Goal: Book appointment/travel/reservation

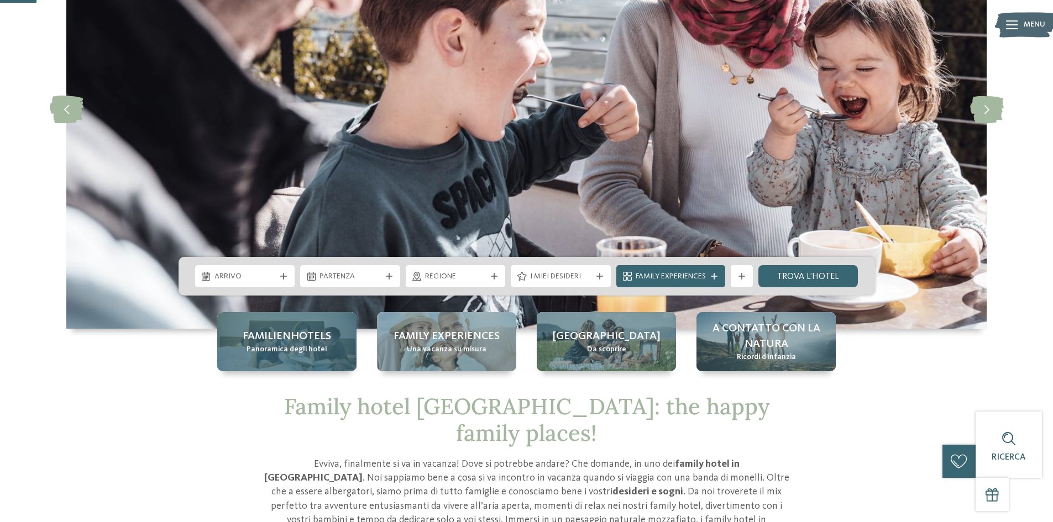
click at [313, 346] on span "Panoramica degli hotel" at bounding box center [286, 349] width 81 height 11
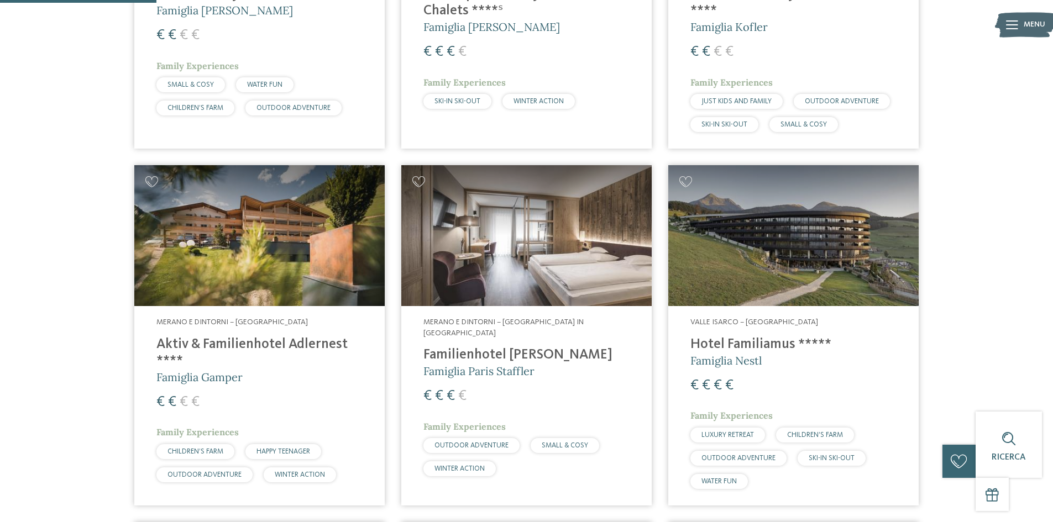
scroll to position [553, 0]
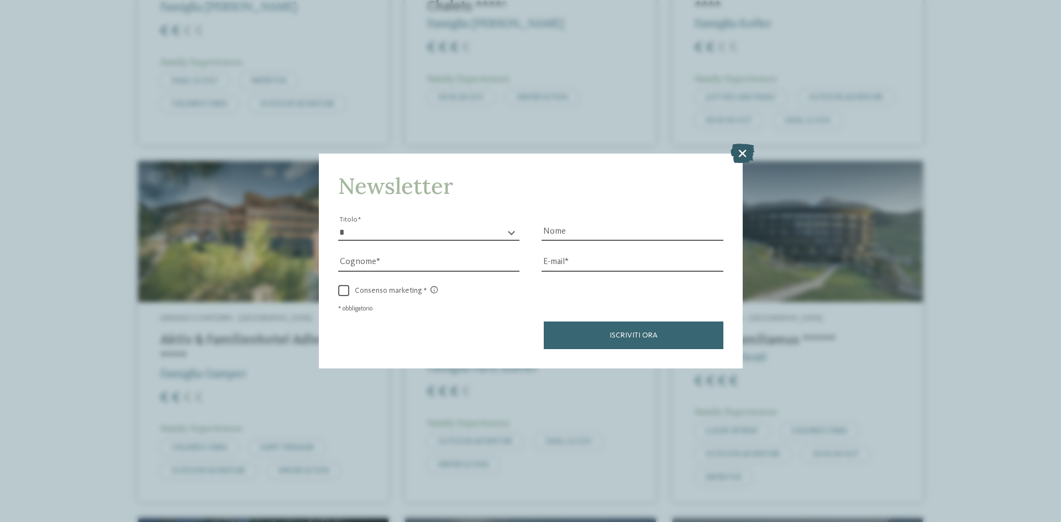
click at [740, 154] on icon at bounding box center [742, 153] width 24 height 19
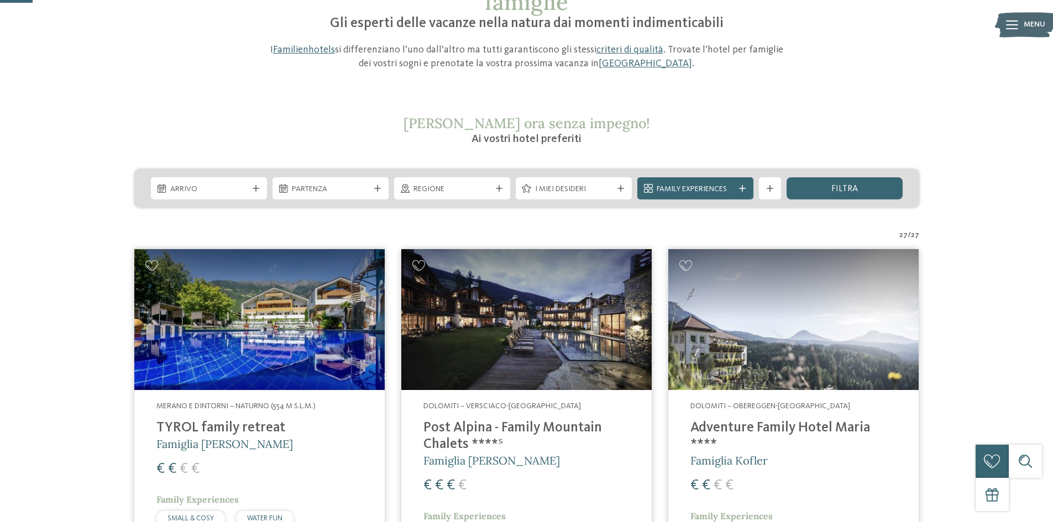
scroll to position [111, 0]
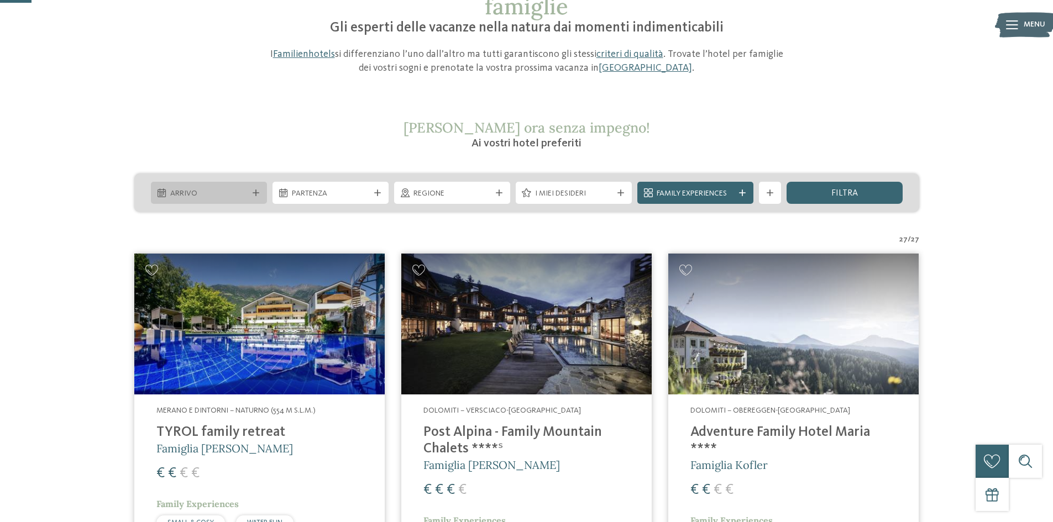
click at [249, 193] on div "Arrivo" at bounding box center [208, 193] width 83 height 12
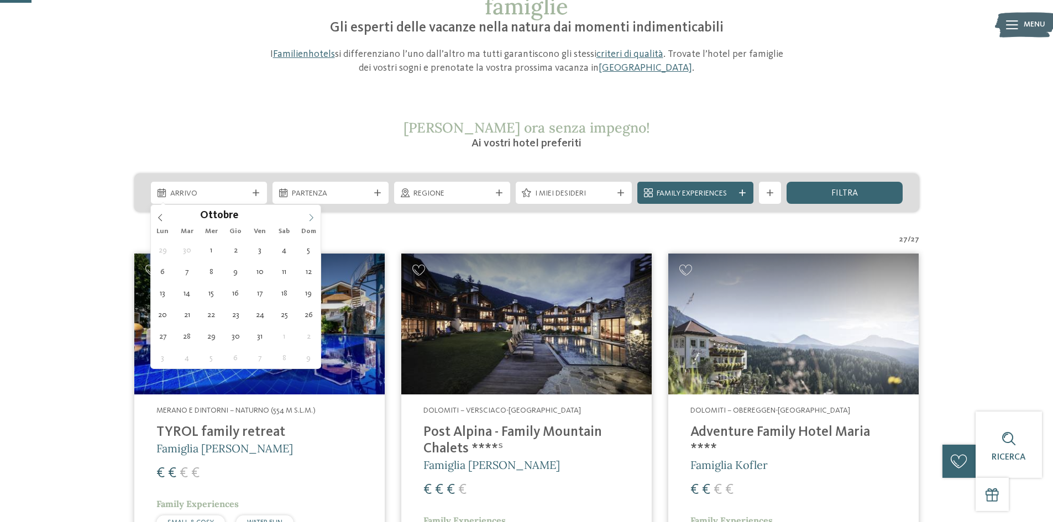
click at [310, 217] on icon at bounding box center [311, 218] width 8 height 8
type div "11.11.2025"
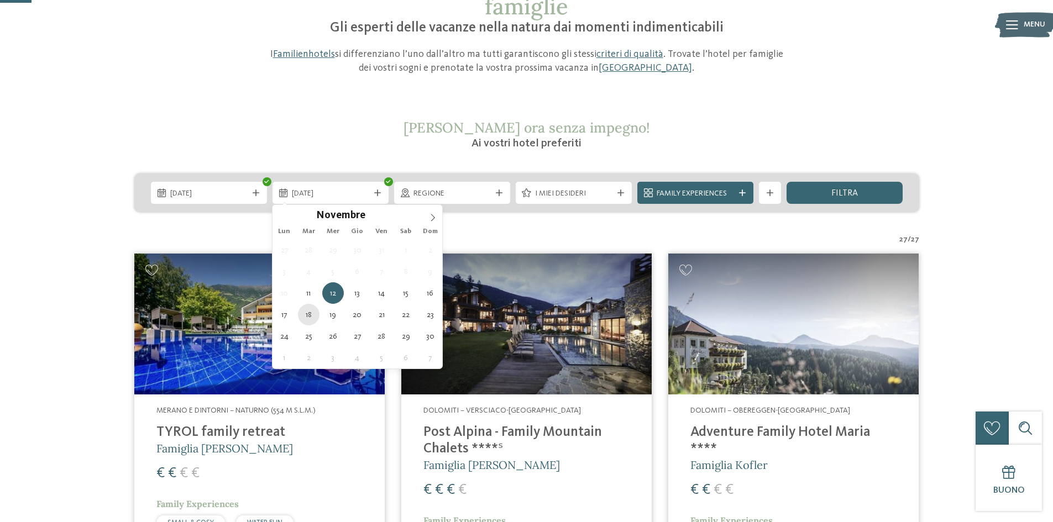
type div "18.11.2025"
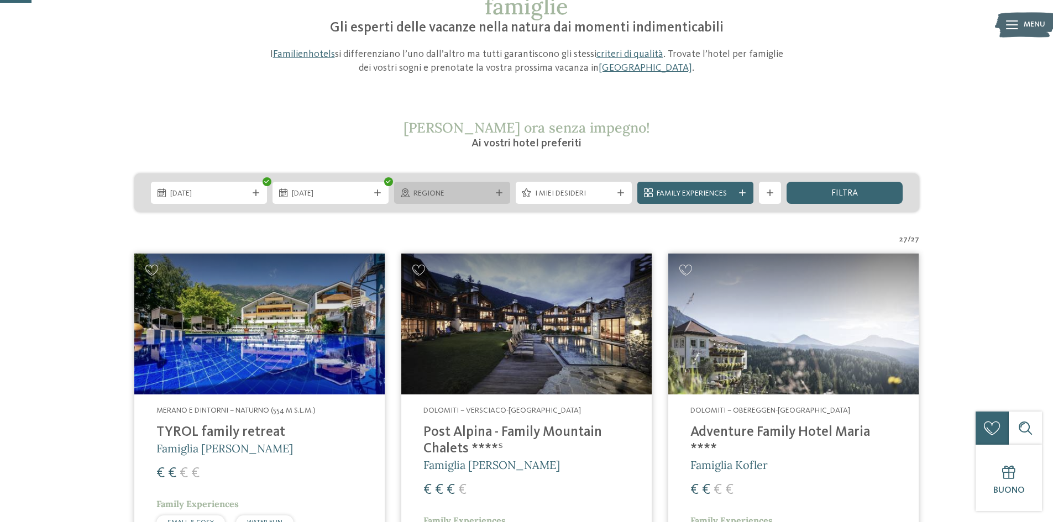
click at [486, 190] on span "Regione" at bounding box center [451, 193] width 77 height 11
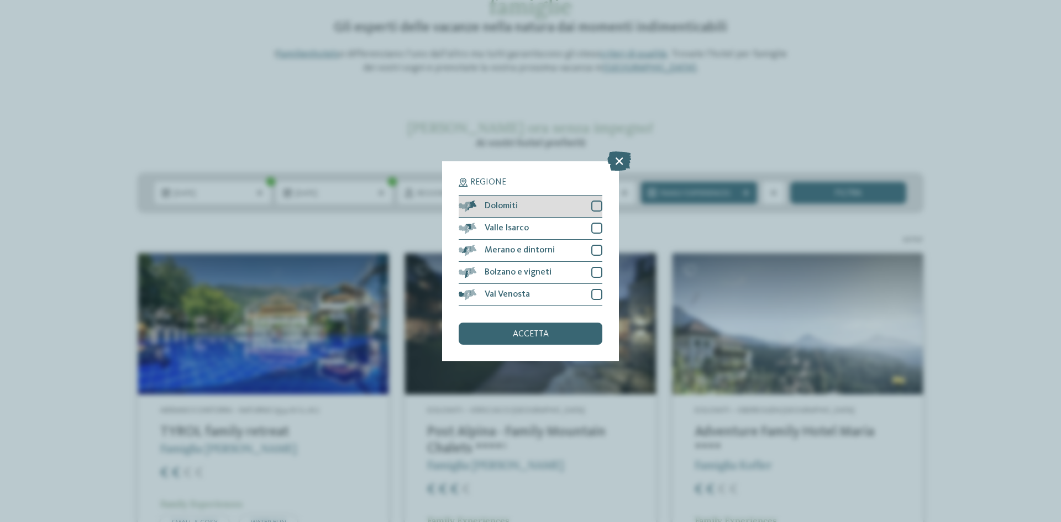
click at [598, 208] on div at bounding box center [596, 206] width 11 height 11
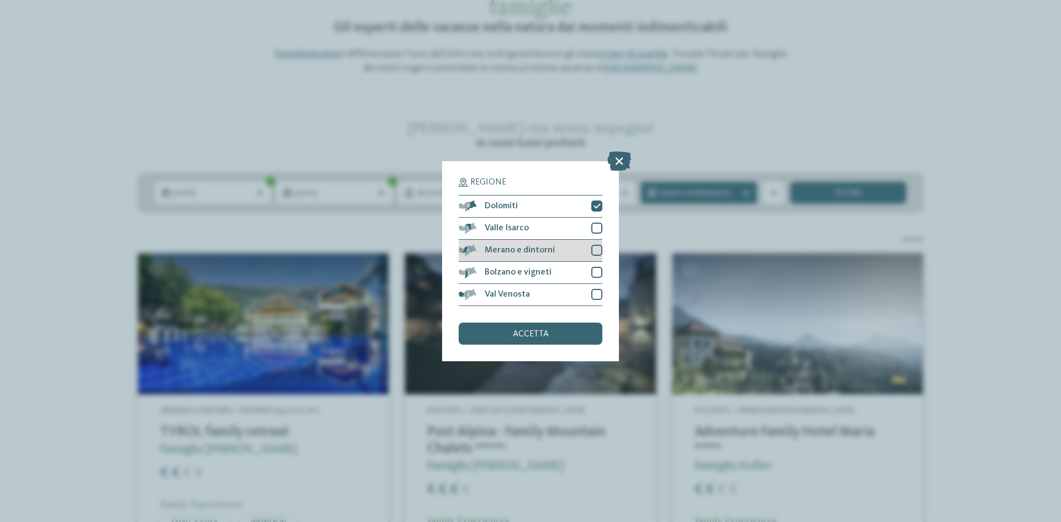
click at [595, 249] on div at bounding box center [596, 250] width 11 height 11
click at [544, 338] on span "accetta" at bounding box center [531, 334] width 36 height 9
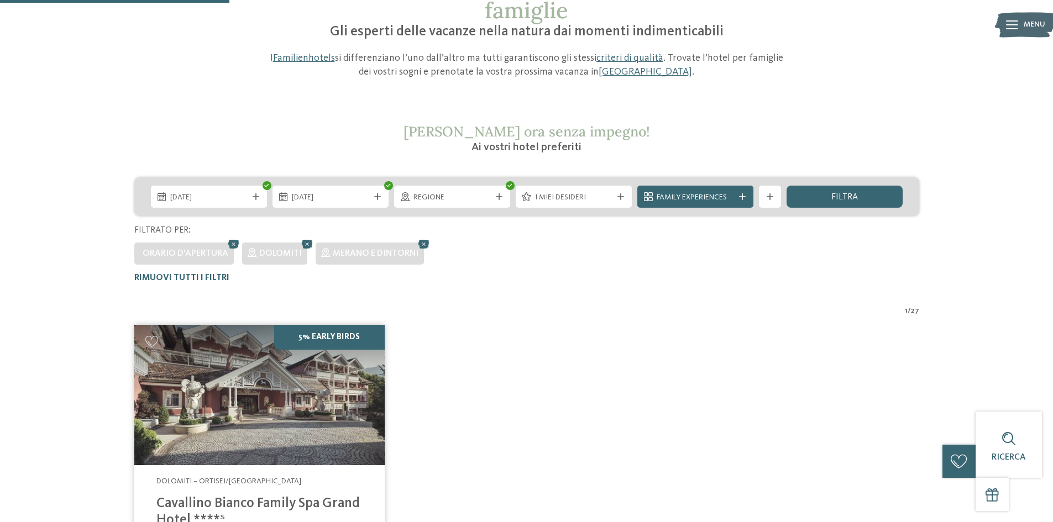
scroll to position [86, 0]
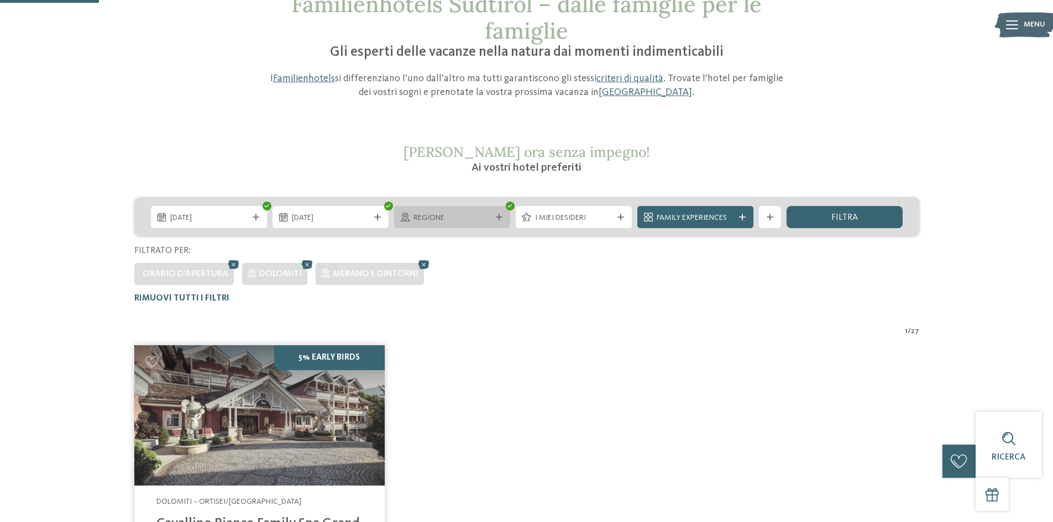
click at [496, 220] on icon at bounding box center [499, 217] width 7 height 7
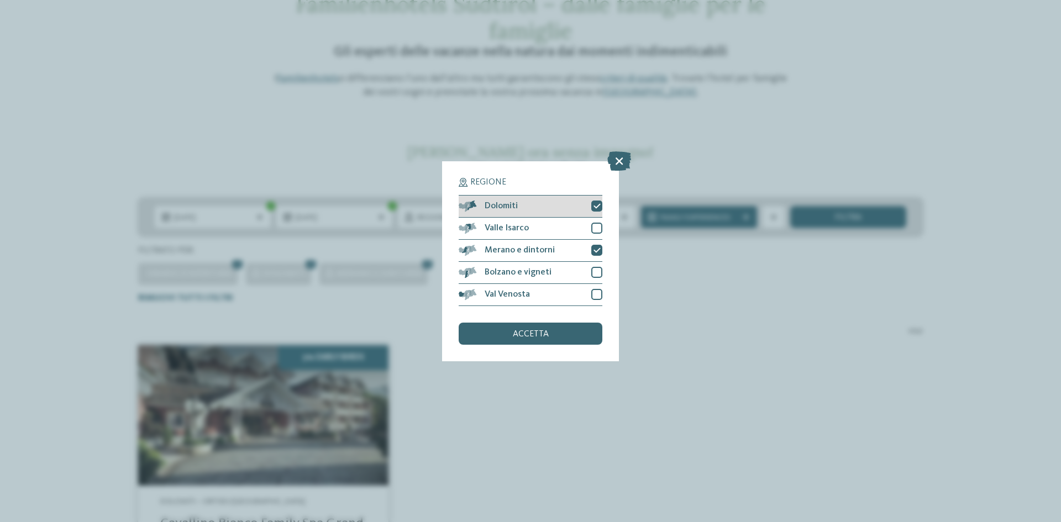
click at [594, 207] on icon at bounding box center [596, 206] width 7 height 7
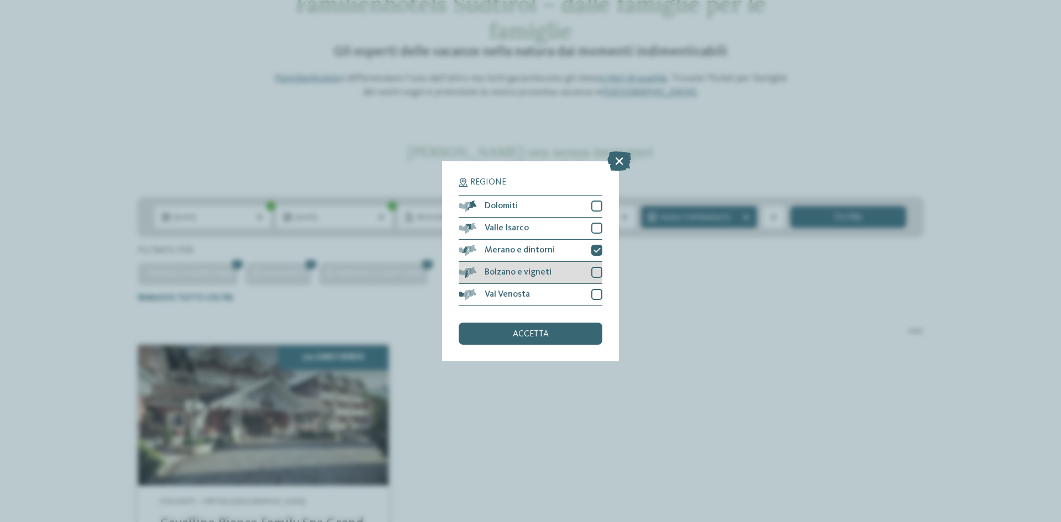
click at [593, 274] on div at bounding box center [596, 272] width 11 height 11
click at [574, 332] on div "accetta" at bounding box center [531, 334] width 144 height 22
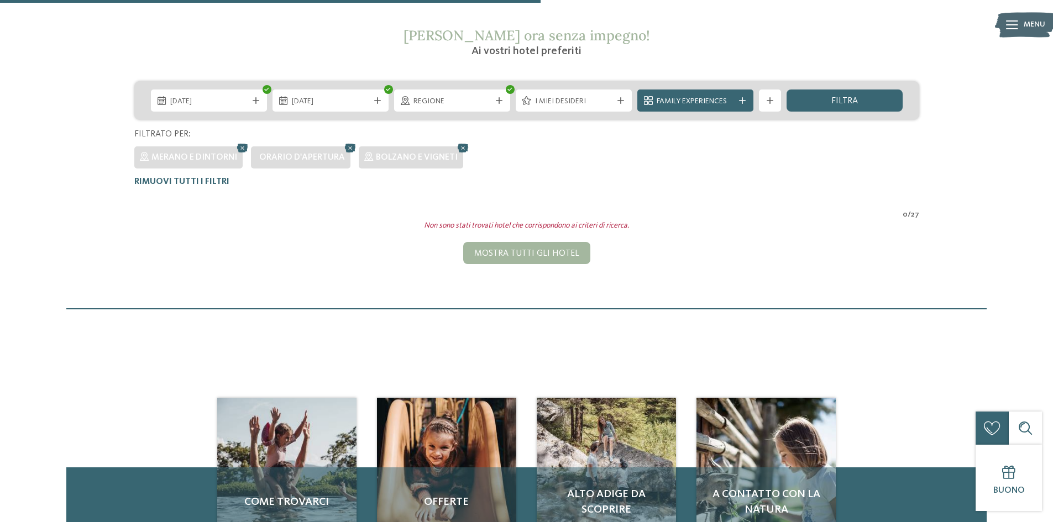
scroll to position [197, 0]
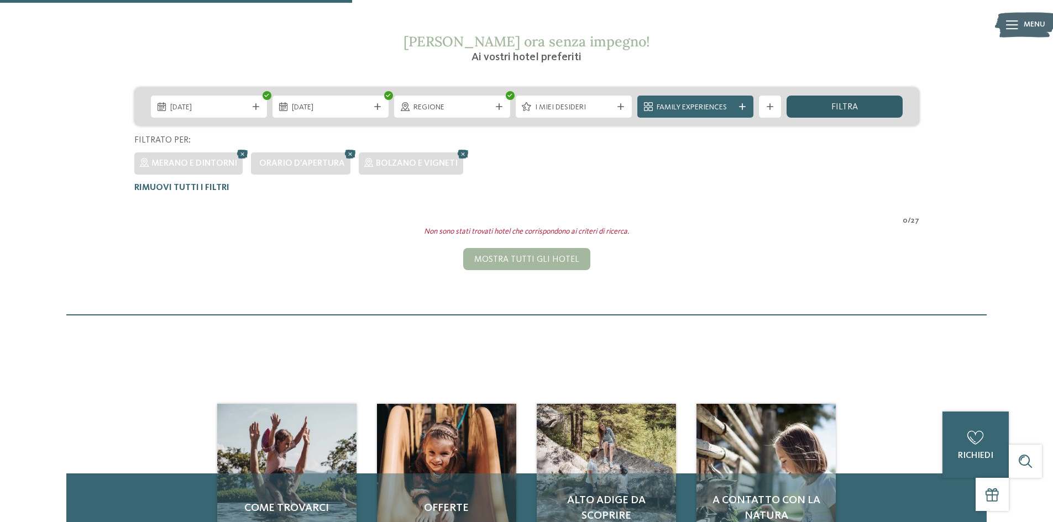
click at [835, 106] on span "filtra" at bounding box center [844, 107] width 27 height 9
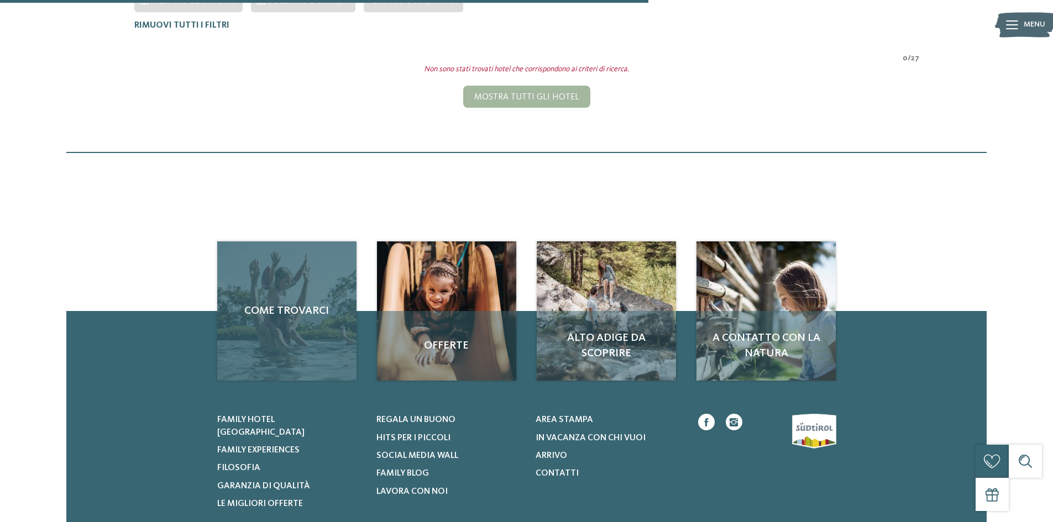
scroll to position [0, 0]
